Goal: Check status

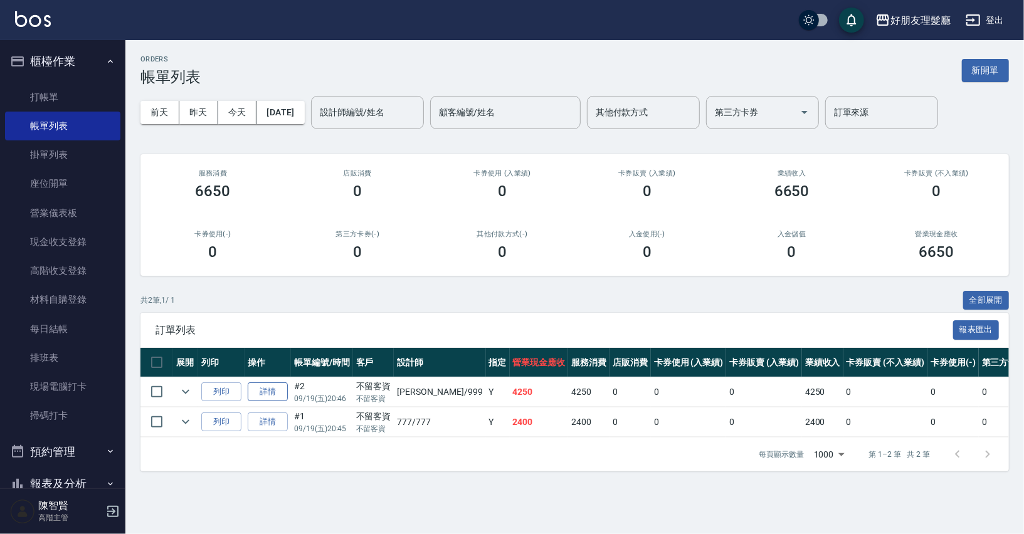
click at [260, 387] on link "詳情" at bounding box center [268, 391] width 40 height 19
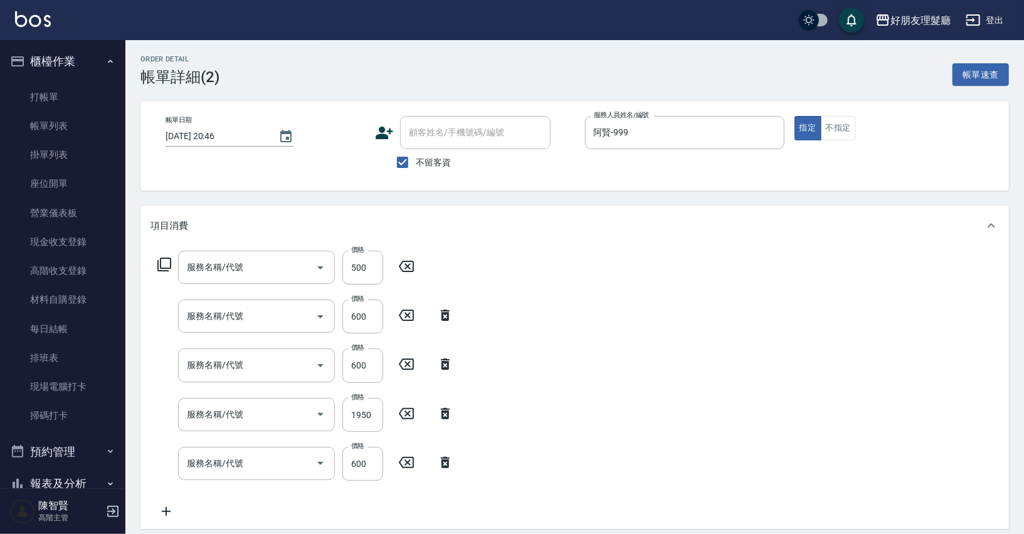
type input "[DATE] 20:46"
checkbox input "true"
type input "阿賢-999"
type input "剪(2)"
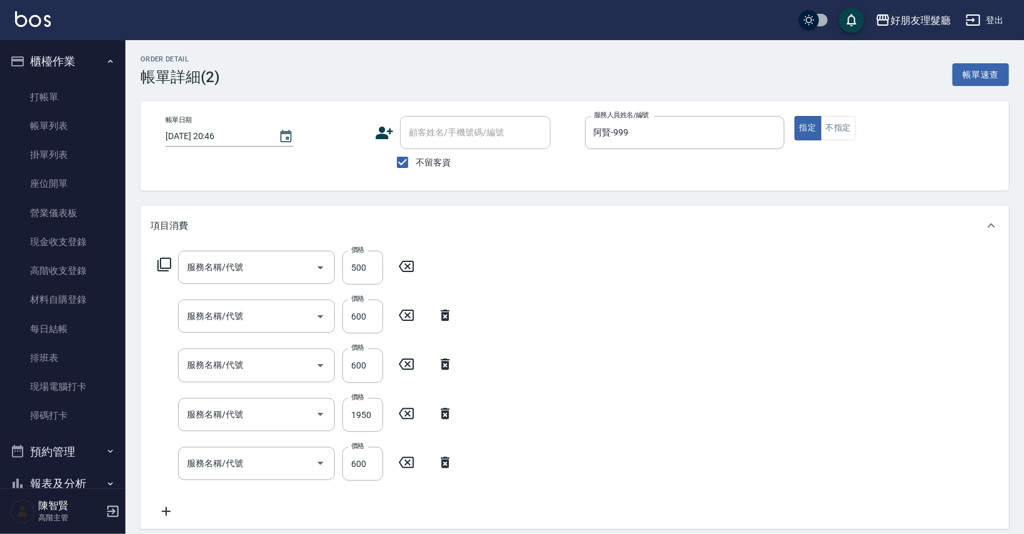
type input "剪(2)"
type input "燙(3)"
type input "剪(2)"
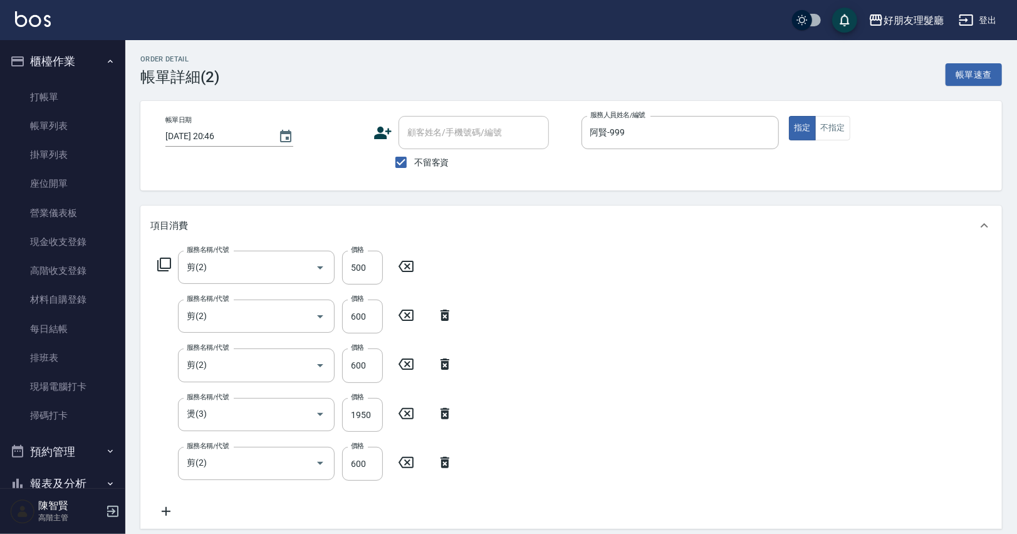
scroll to position [112, 0]
